Goal: Book appointment/travel/reservation

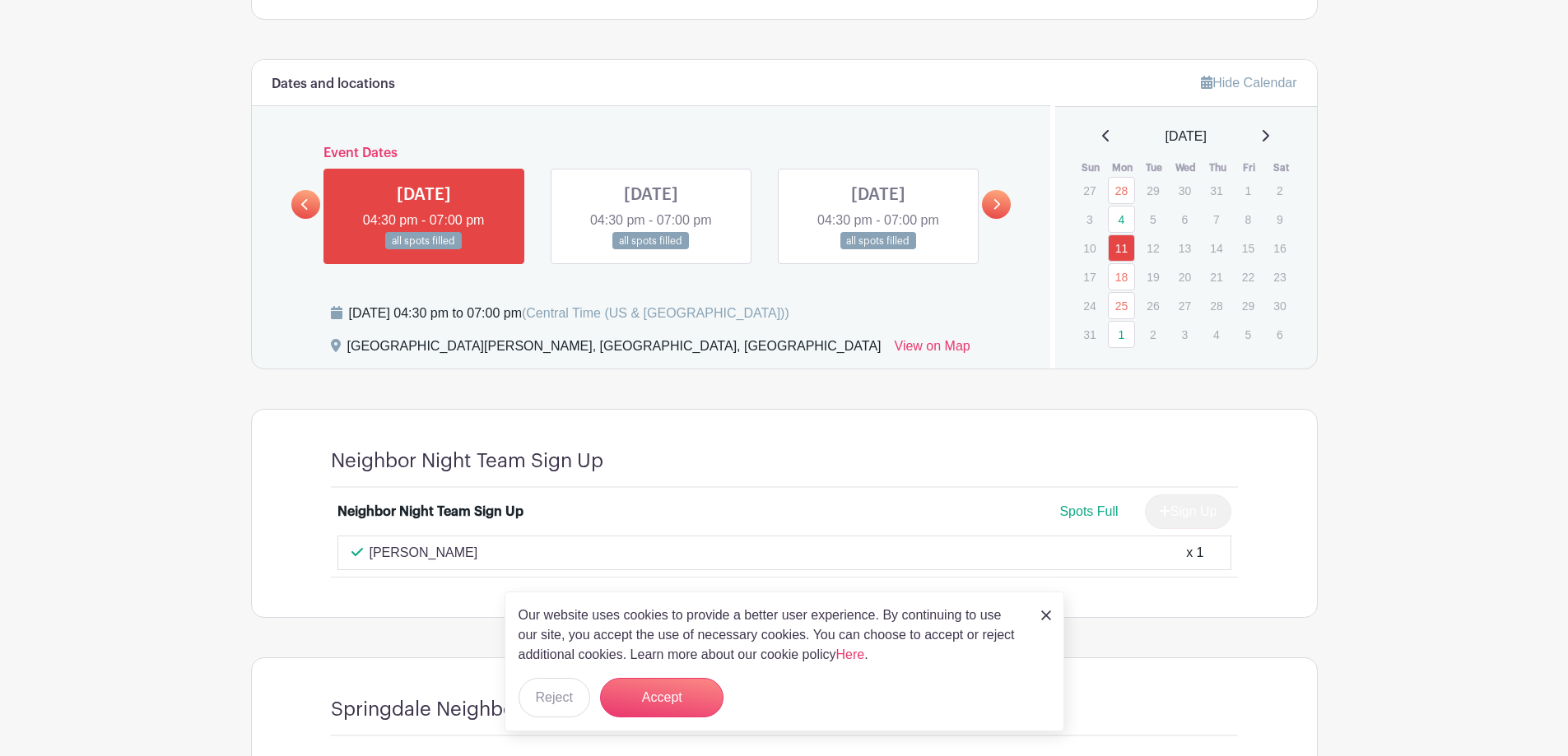
scroll to position [905, 0]
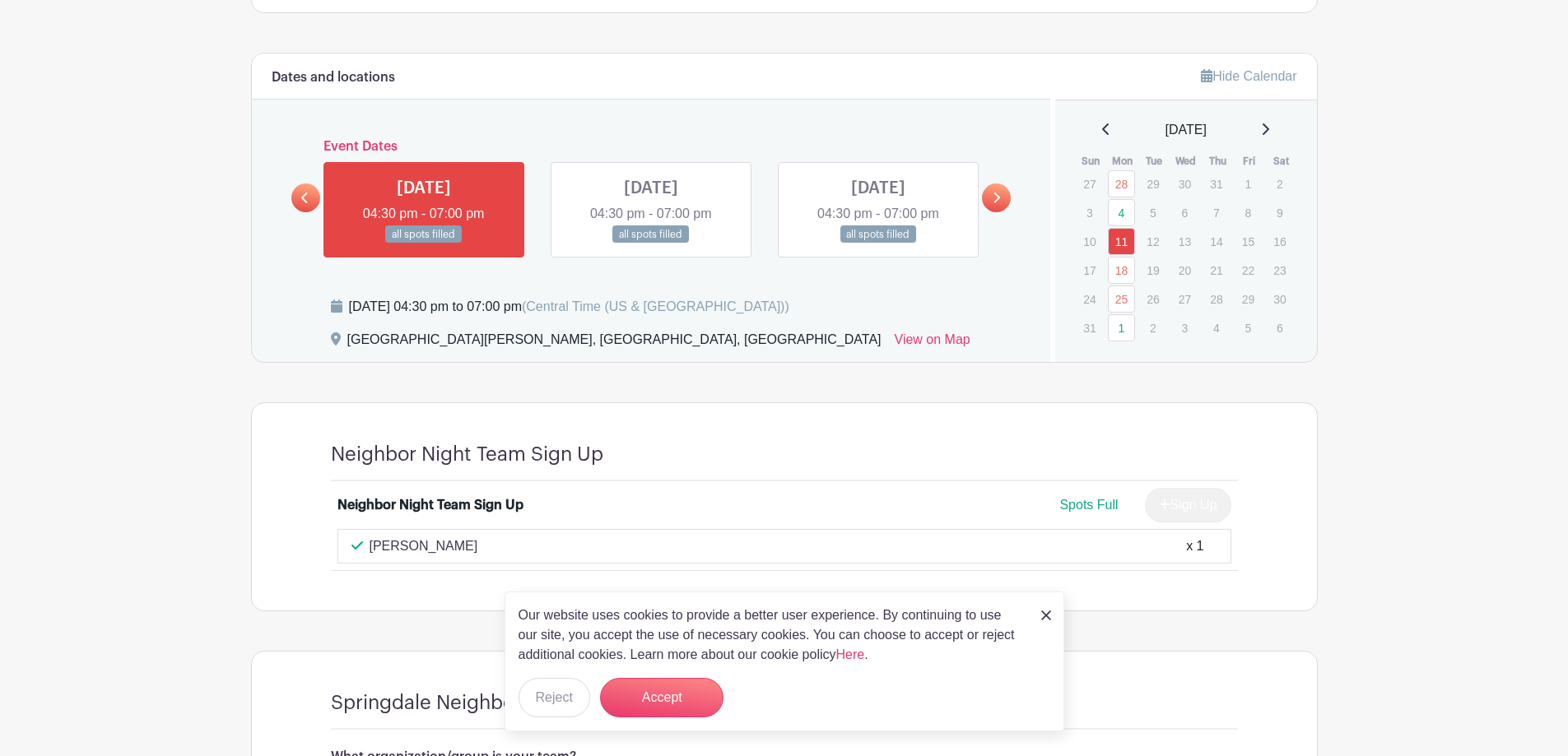
click at [984, 206] on link at bounding box center [996, 197] width 29 height 29
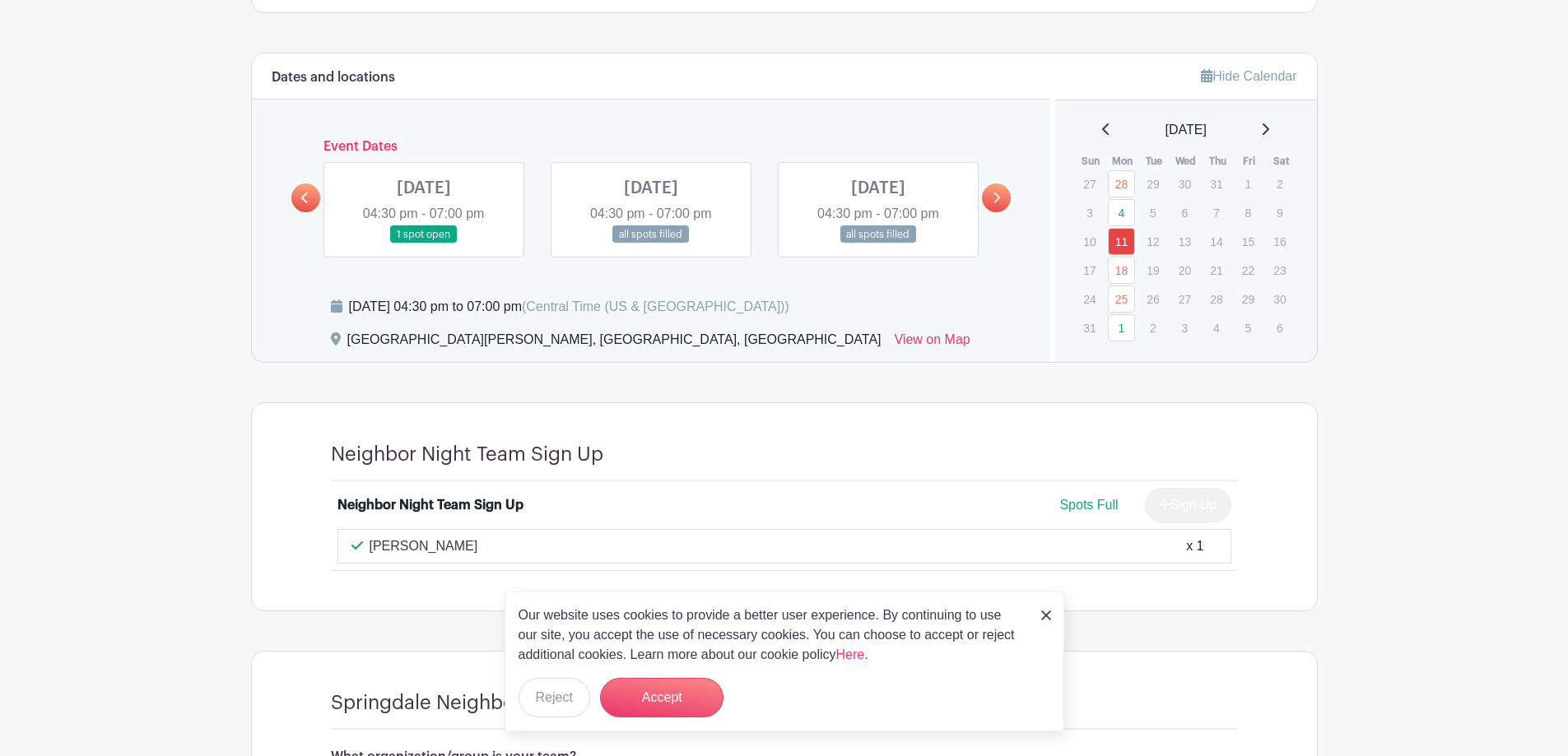
click at [997, 191] on link at bounding box center [996, 197] width 29 height 29
click at [978, 193] on div "[DATE] 04:30 pm - 07:00 pm all spots filled" at bounding box center [877, 210] width 227 height 95
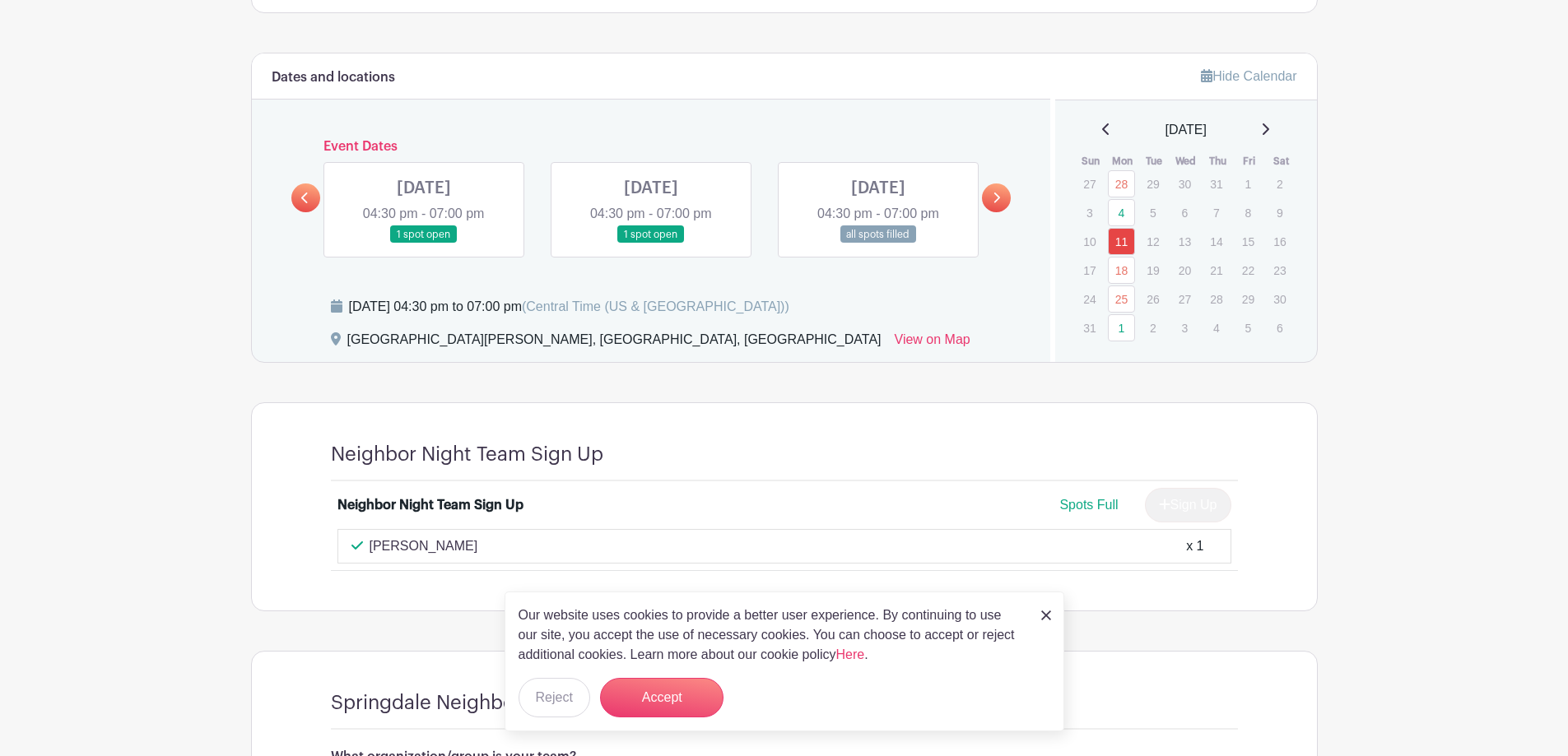
click at [993, 198] on icon at bounding box center [996, 198] width 7 height 12
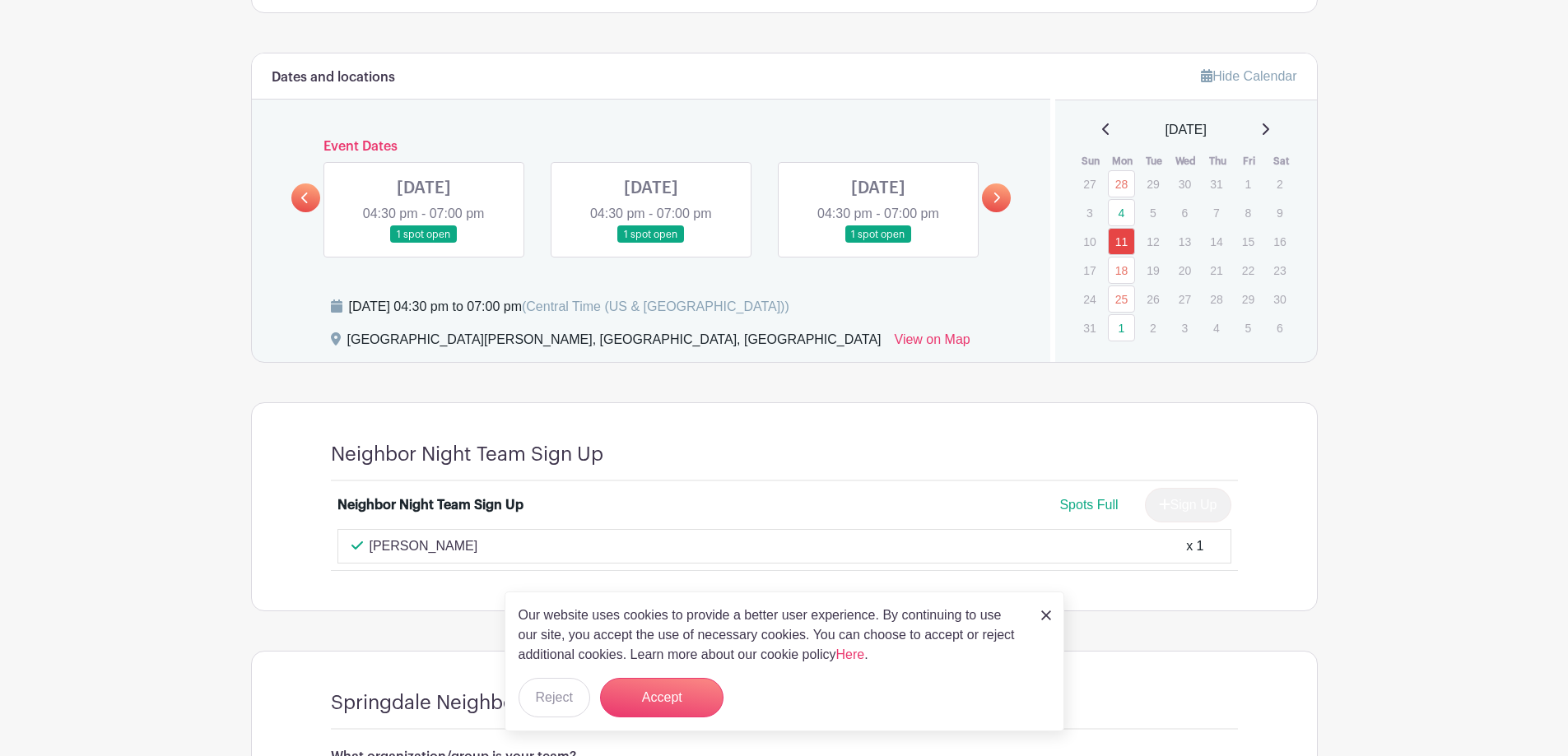
click at [993, 198] on icon at bounding box center [996, 198] width 7 height 12
click at [305, 197] on icon at bounding box center [304, 198] width 7 height 11
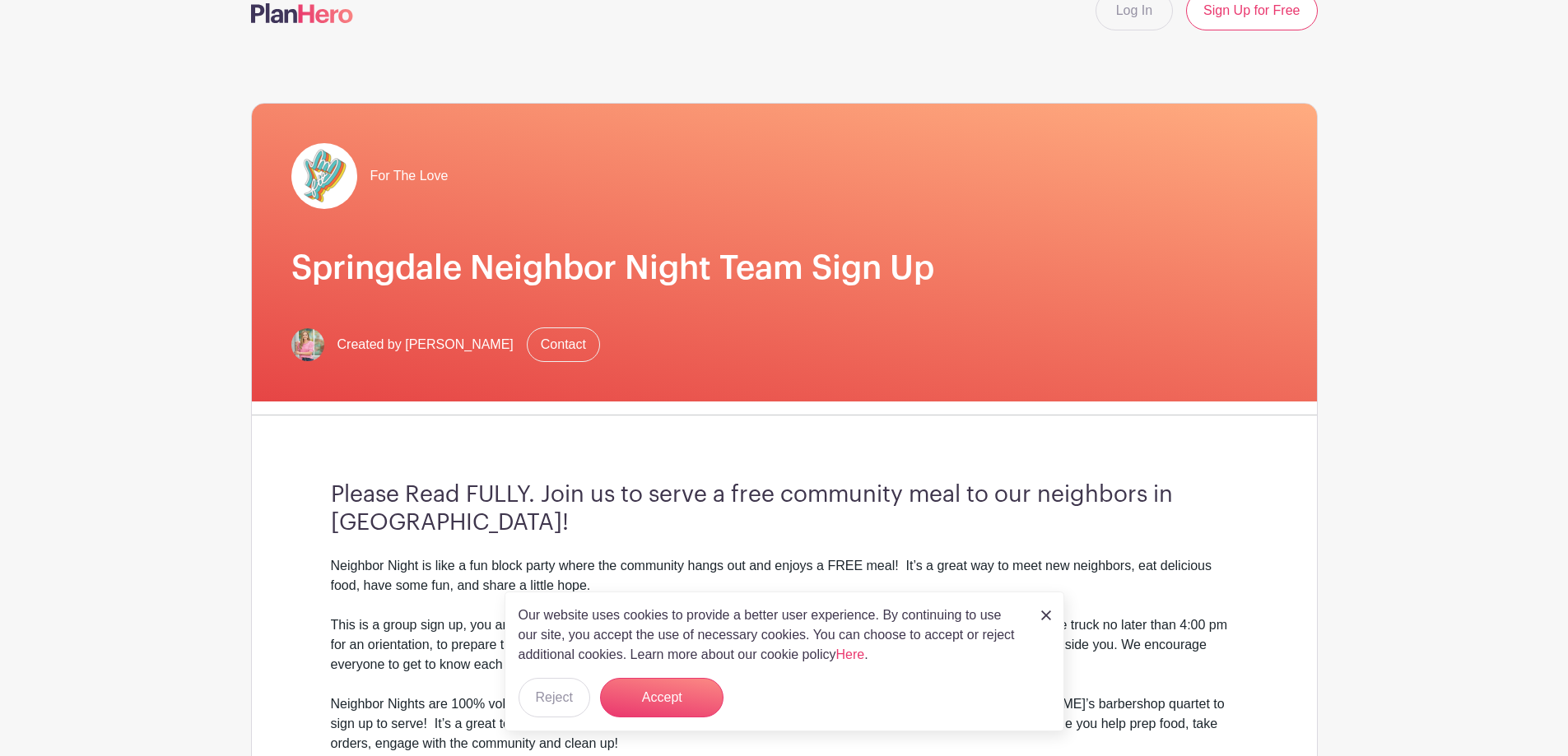
scroll to position [0, 0]
